Goal: Contribute content

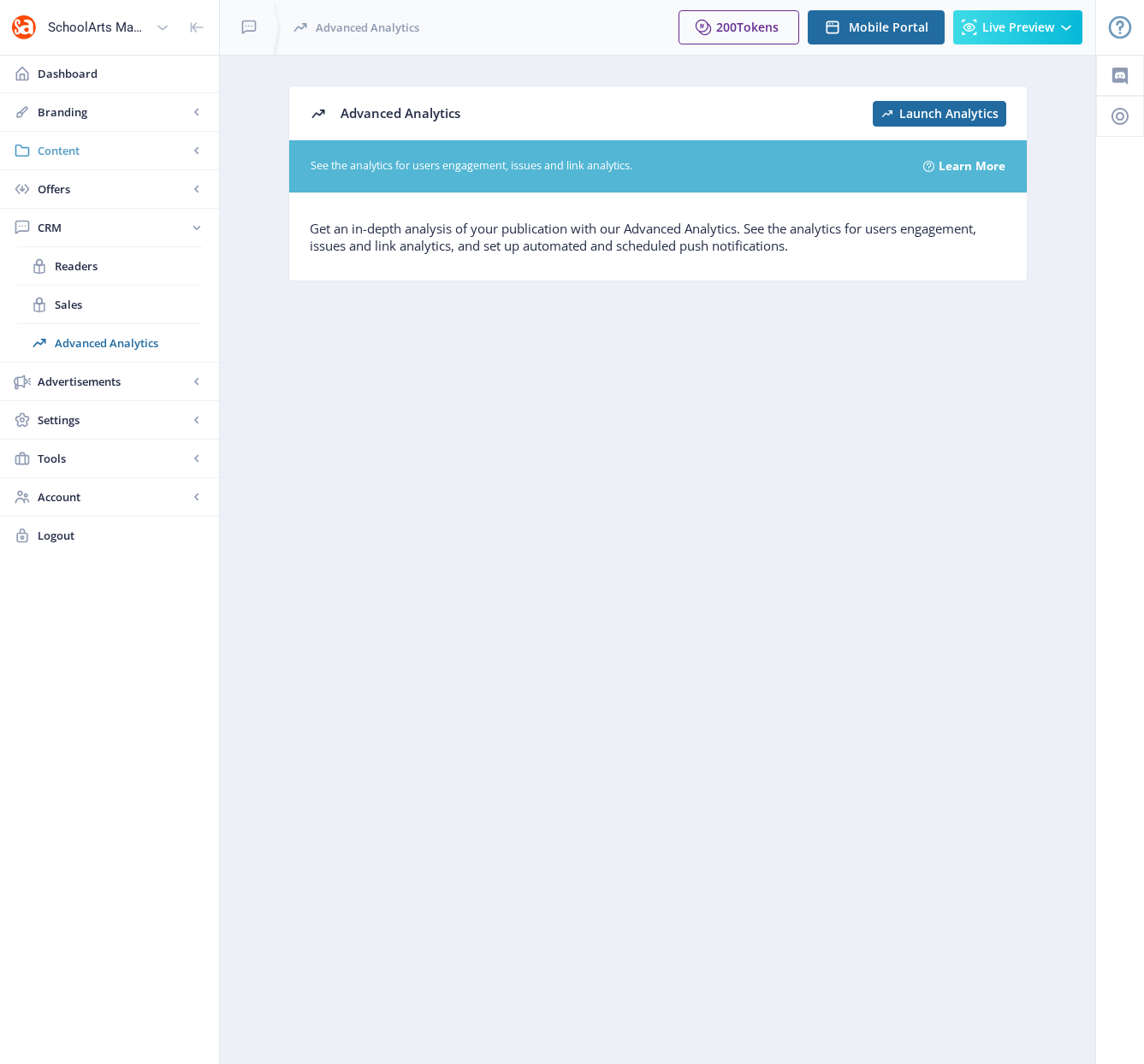
click at [59, 154] on span "Content" at bounding box center [113, 151] width 151 height 18
click at [88, 238] on link "Collections" at bounding box center [110, 227] width 185 height 38
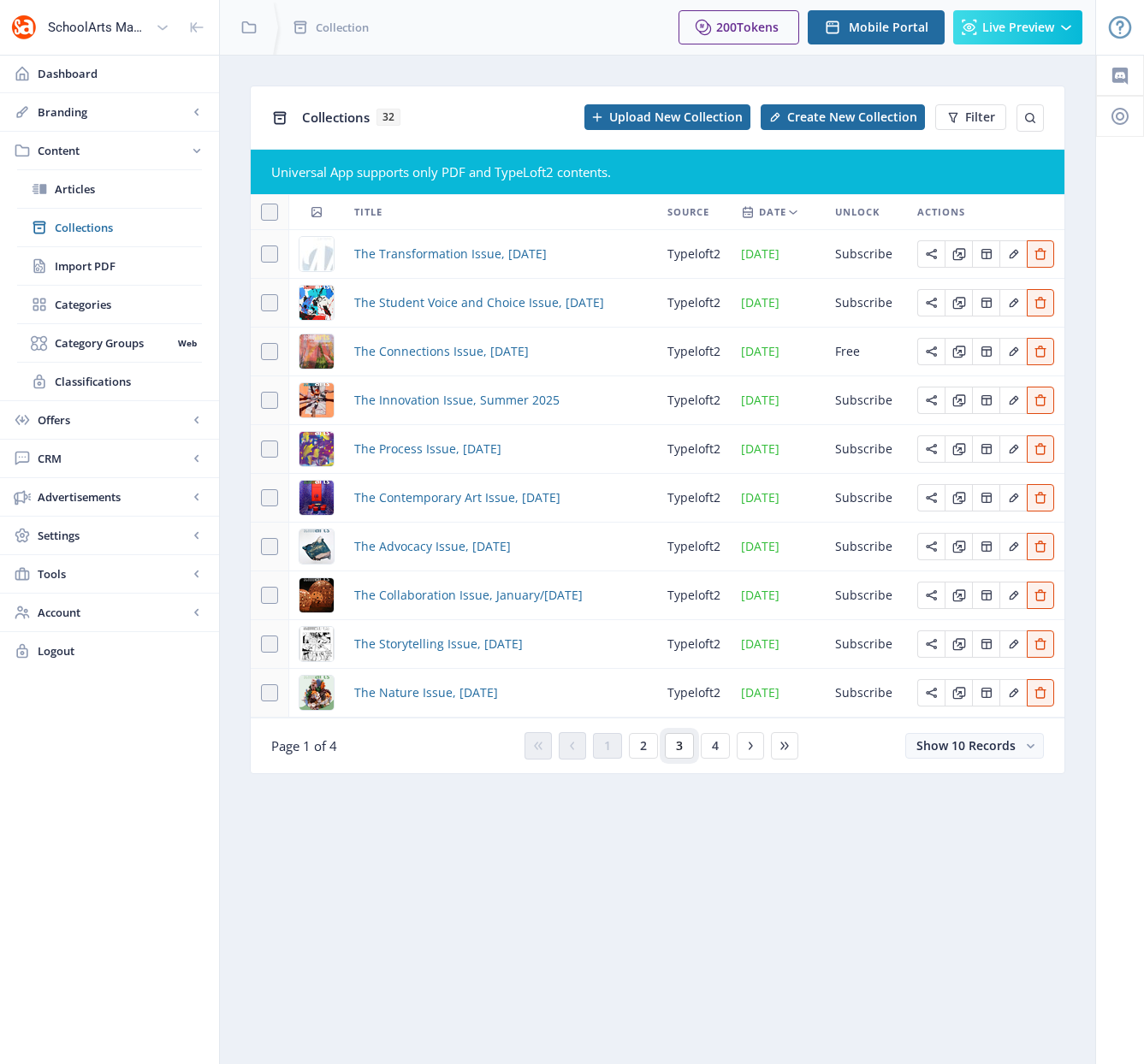
click at [684, 750] on button "3" at bounding box center [679, 746] width 29 height 25
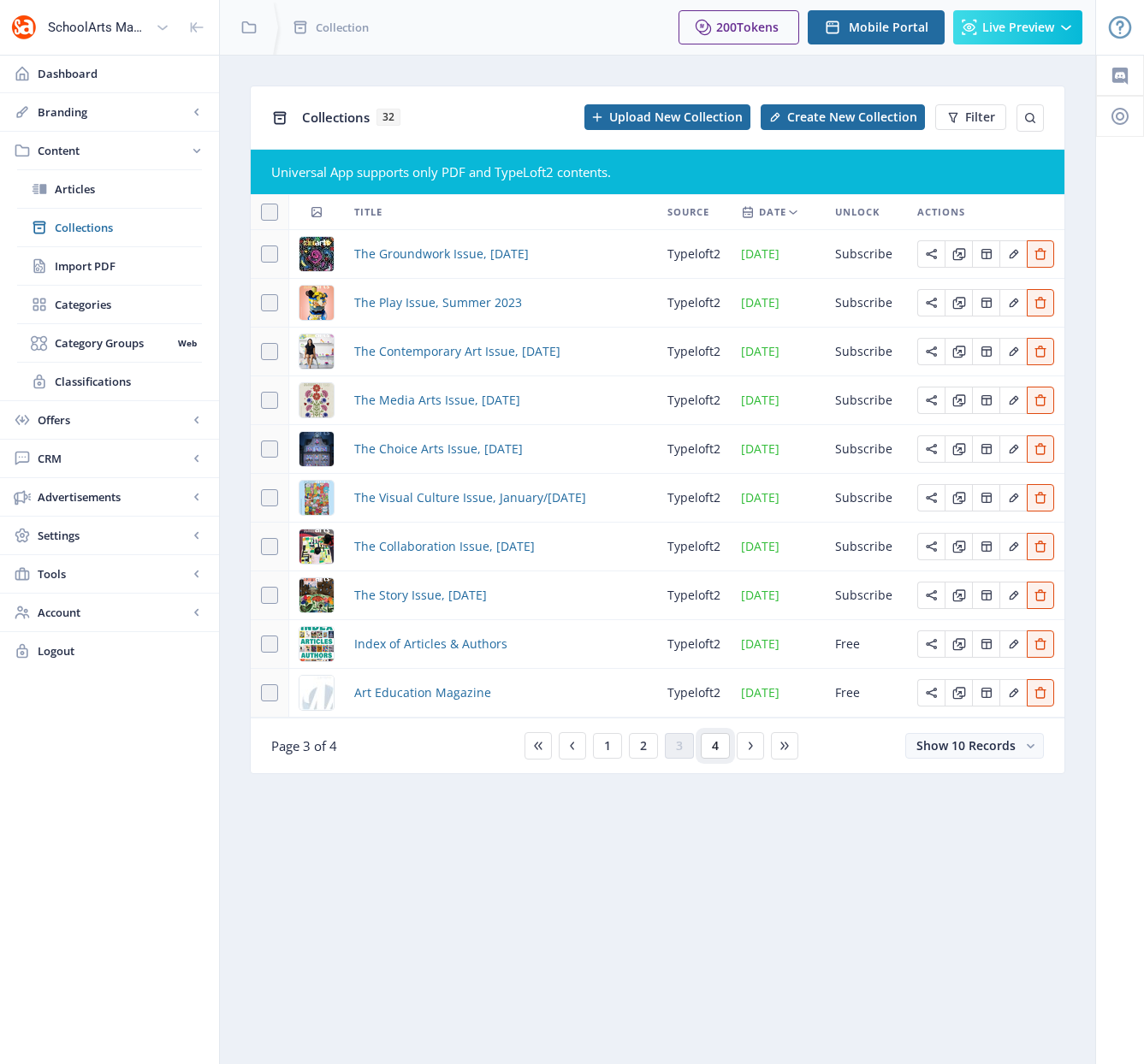
click at [712, 751] on span "4" at bounding box center [715, 746] width 7 height 14
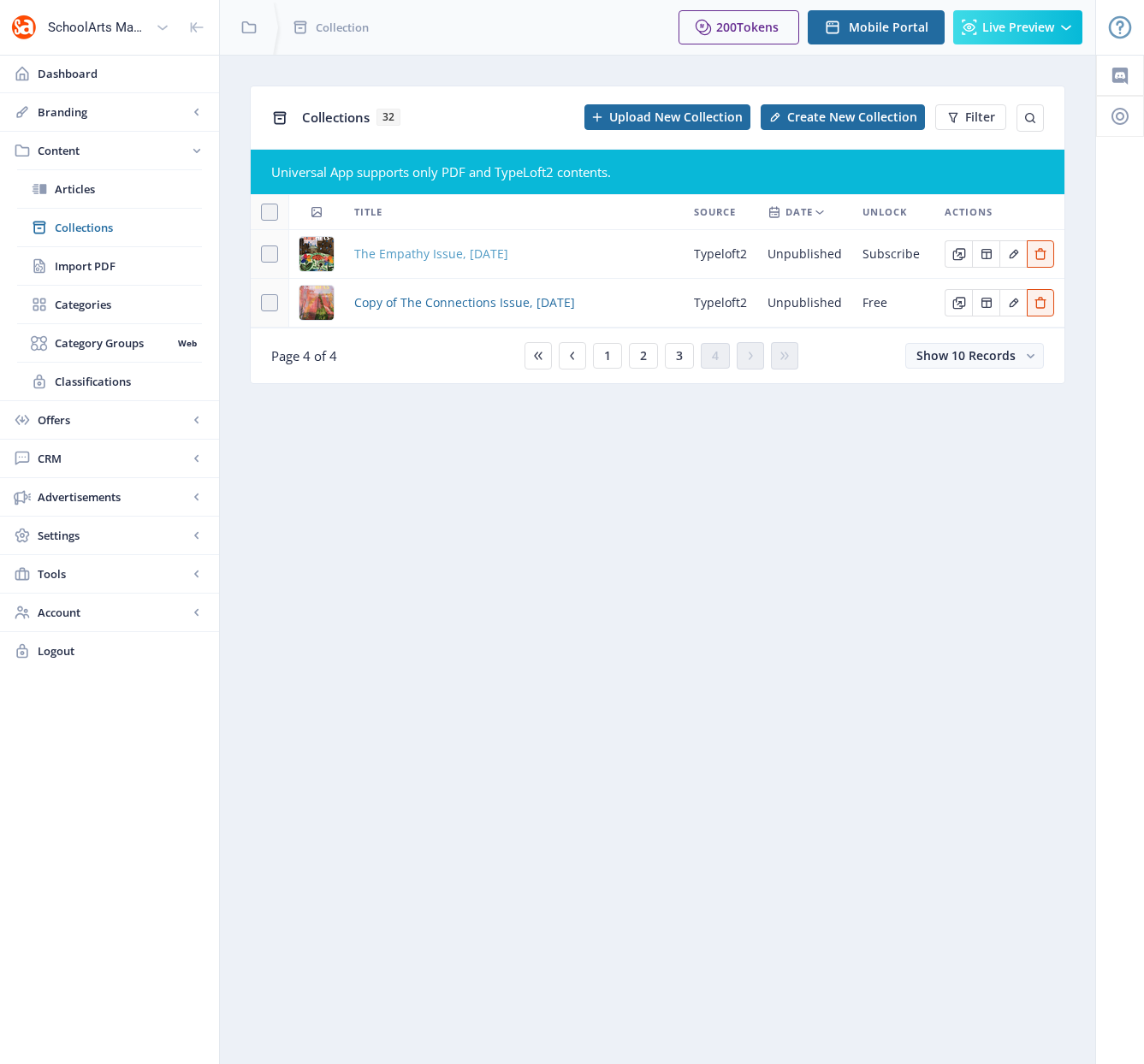
click at [460, 257] on span "The Empathy Issue, [DATE]" at bounding box center [432, 254] width 154 height 20
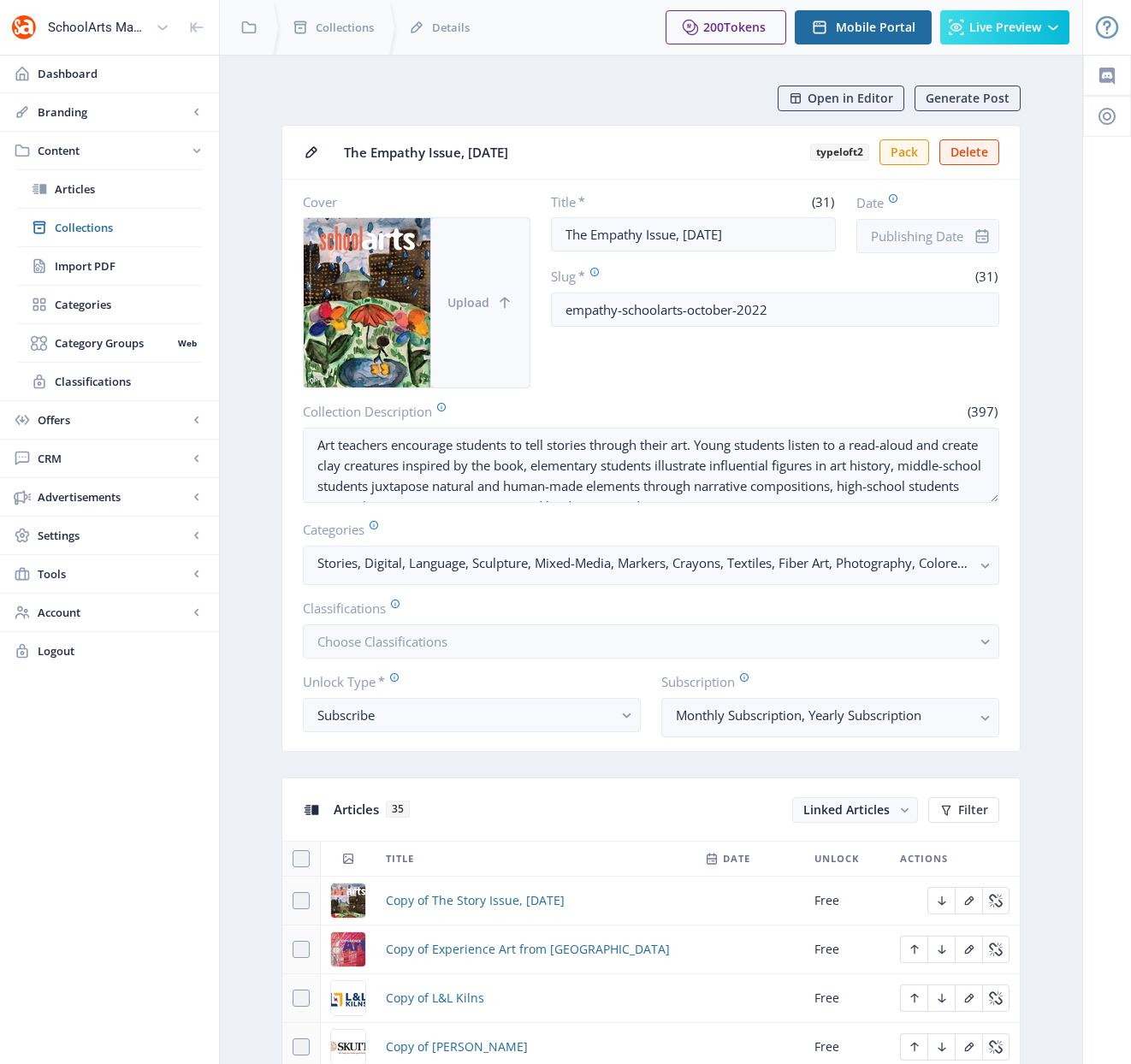
click at [462, 314] on button "Upload" at bounding box center [480, 303] width 98 height 169
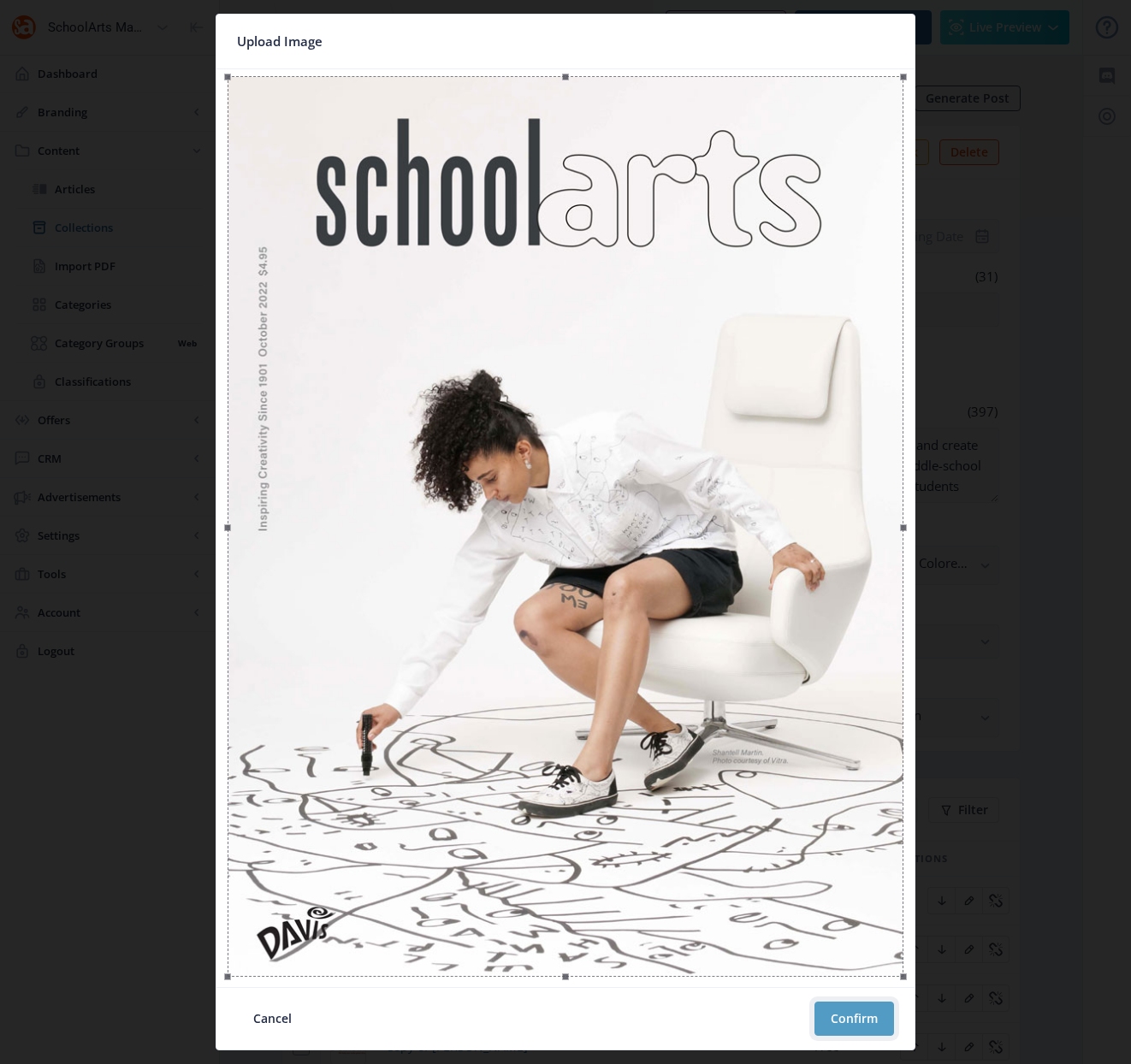
click at [854, 1020] on button "Confirm" at bounding box center [854, 1018] width 80 height 34
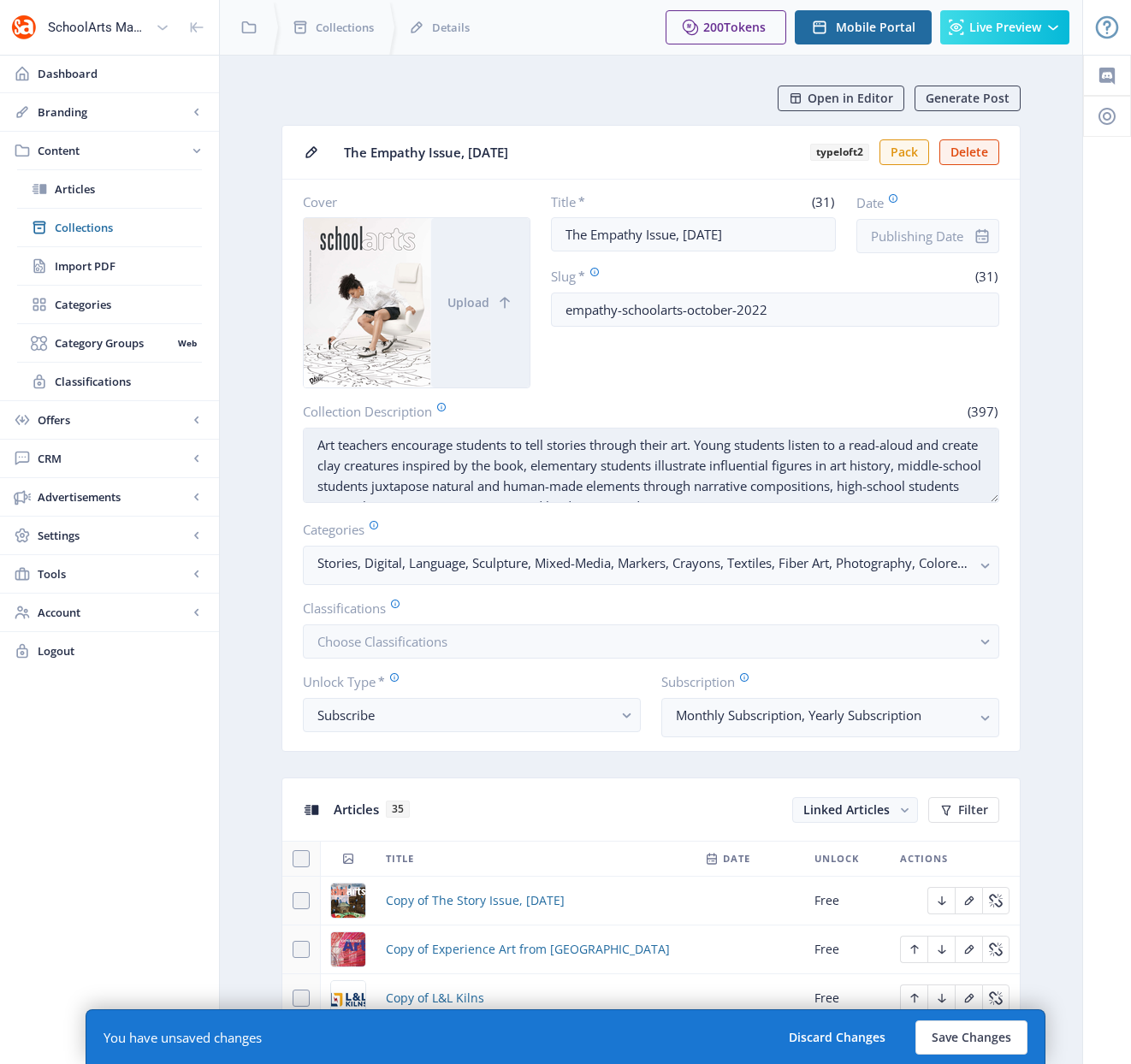
click at [604, 475] on textarea "Art teachers encourage students to tell stories through their art. Young studen…" at bounding box center [651, 466] width 697 height 75
paste textarea "explore and express empathy. High-school students construct narrative photograp…"
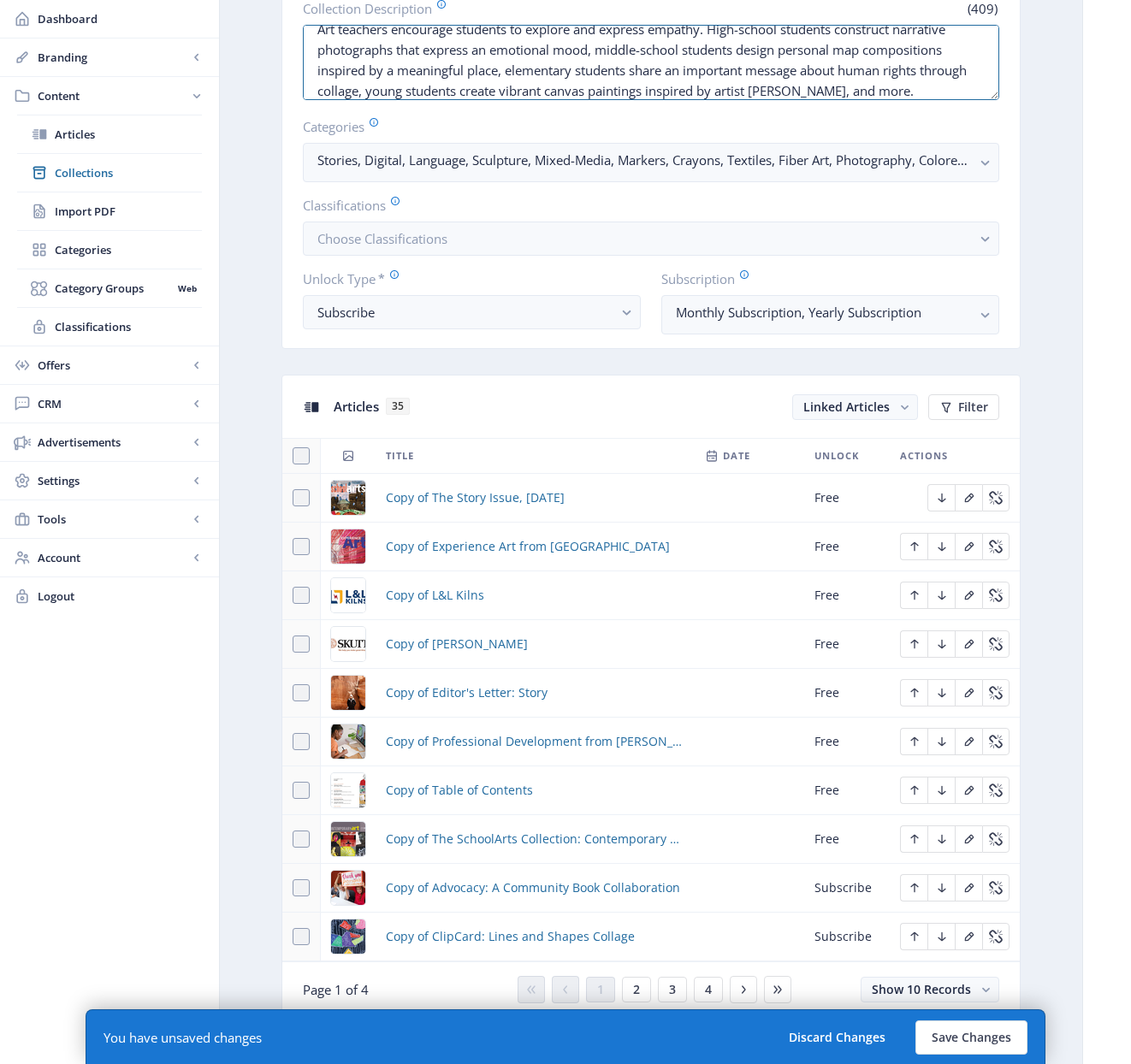
scroll to position [403, 0]
type textarea "Art teachers encourage students to explore and express empathy. High-school stu…"
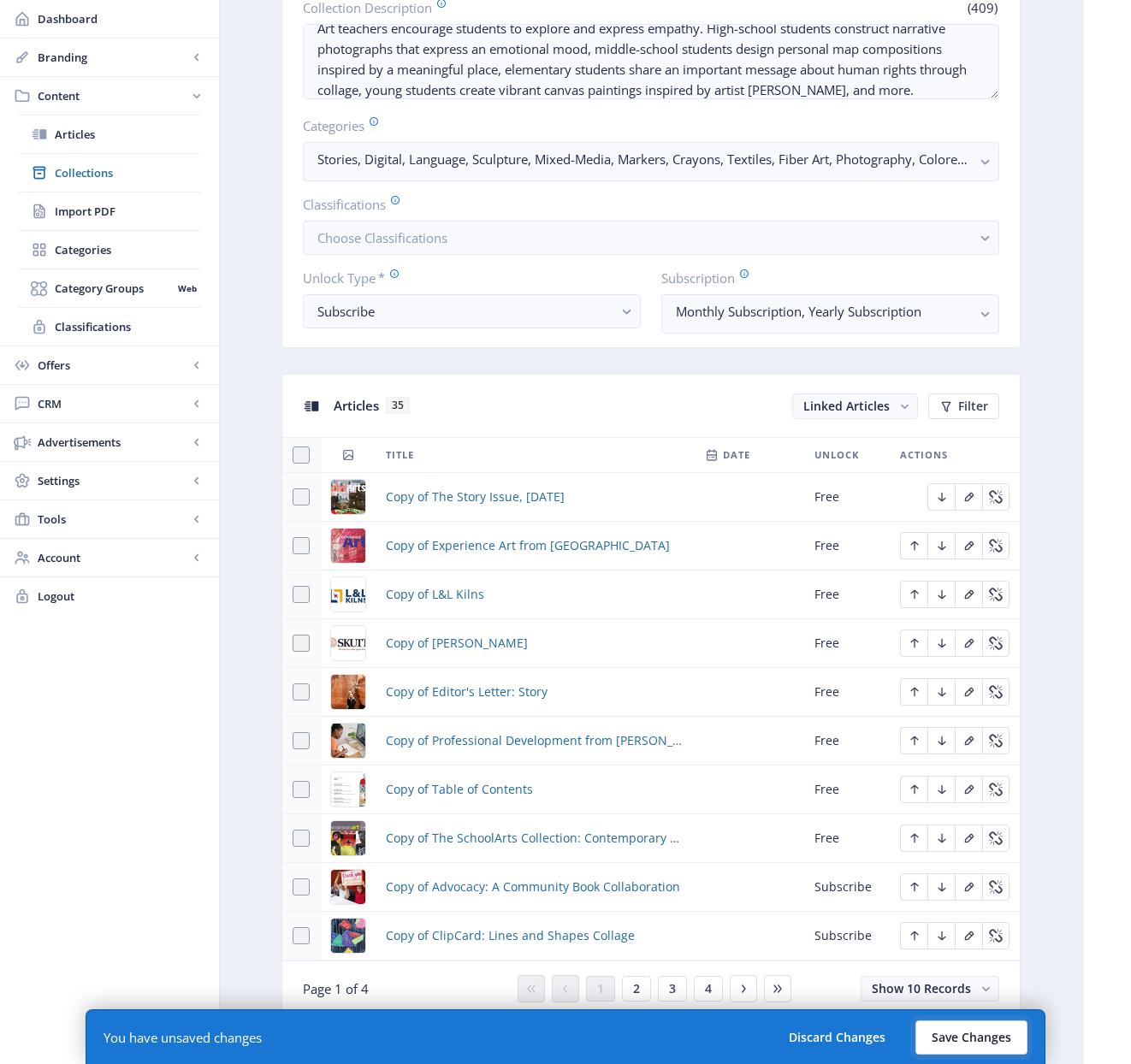
click at [962, 1034] on button "Save Changes" at bounding box center [971, 1037] width 112 height 34
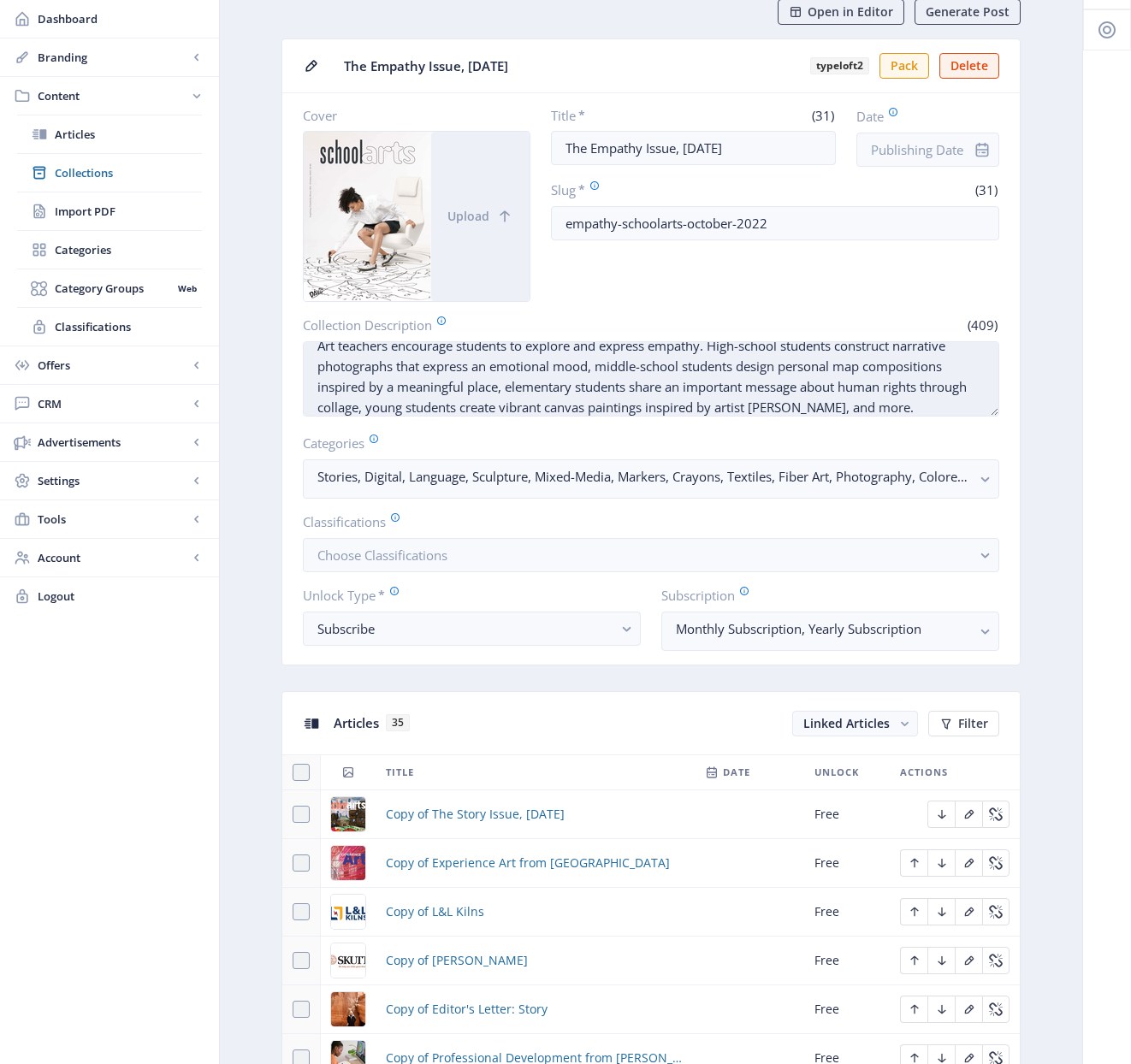
scroll to position [0, 0]
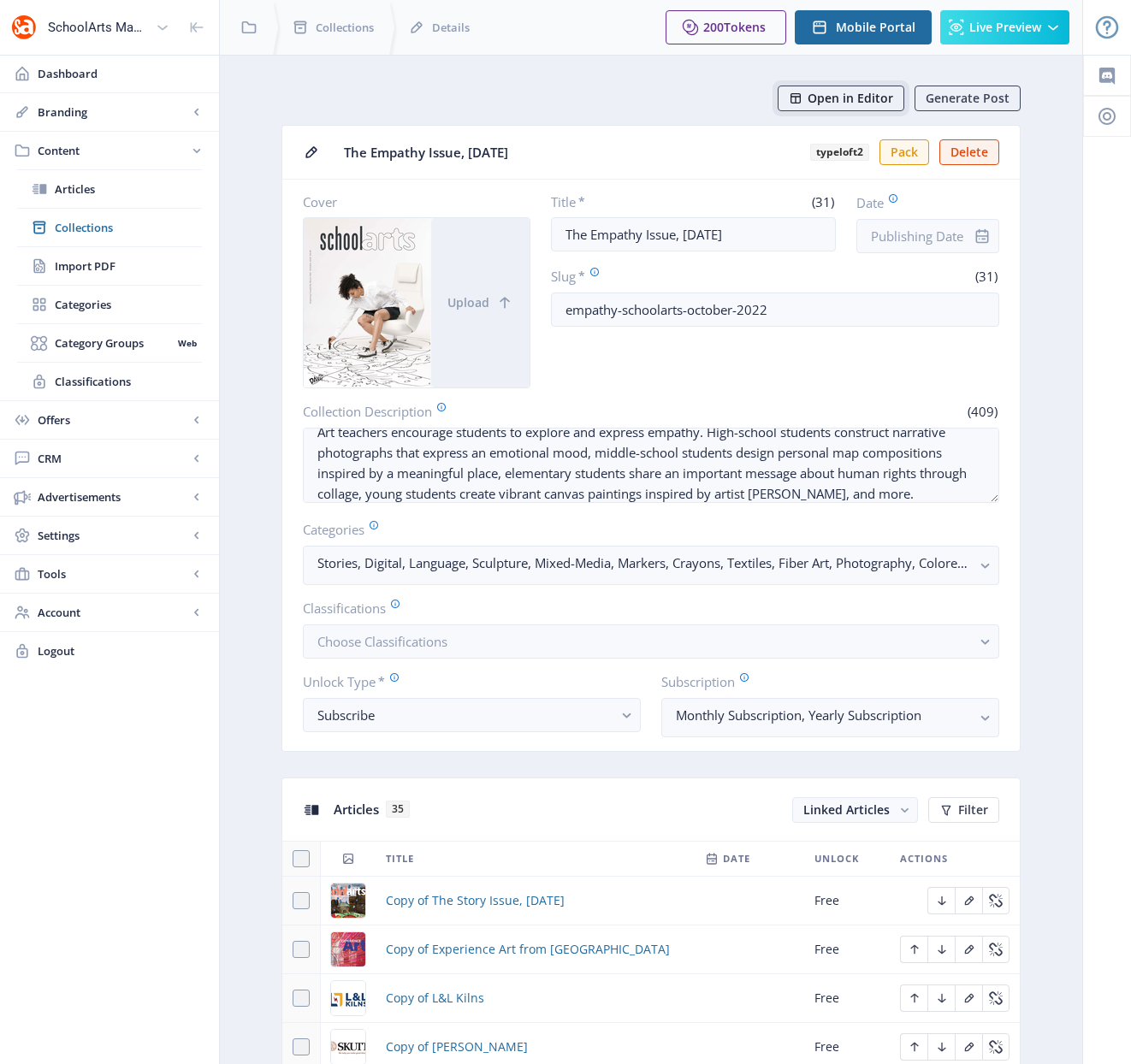
click at [829, 97] on span "Open in Editor" at bounding box center [851, 98] width 86 height 14
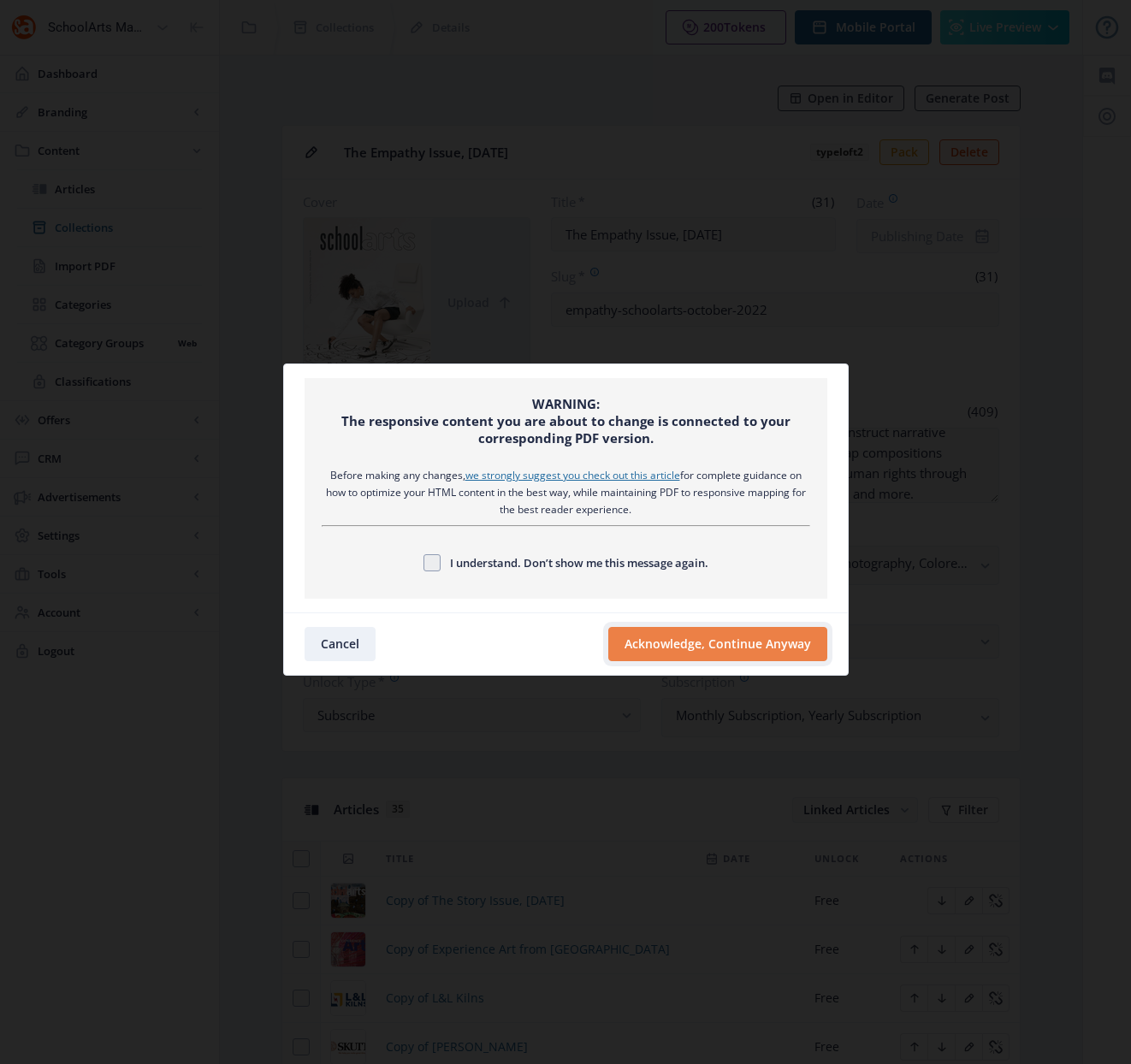
click at [738, 637] on button "Acknowledge, Continue Anyway" at bounding box center [718, 644] width 219 height 34
